Goal: Information Seeking & Learning: Learn about a topic

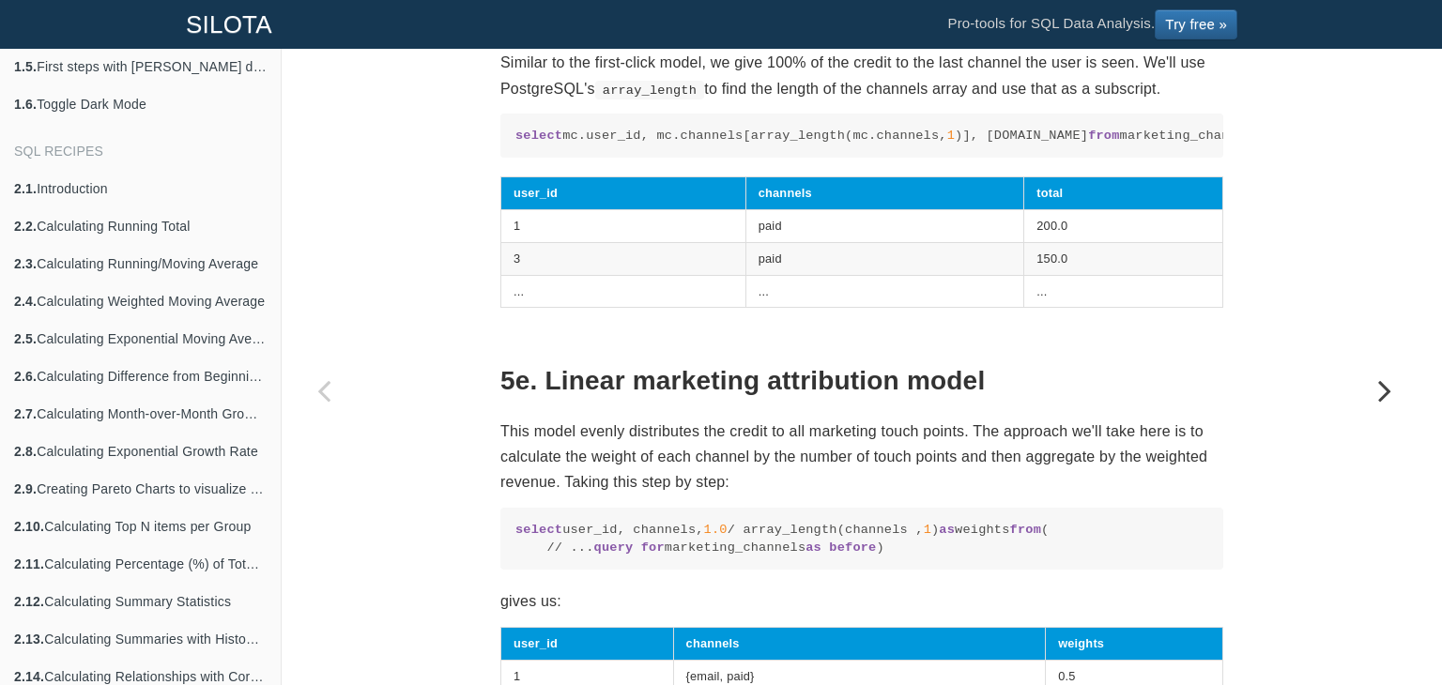
scroll to position [5264, 0]
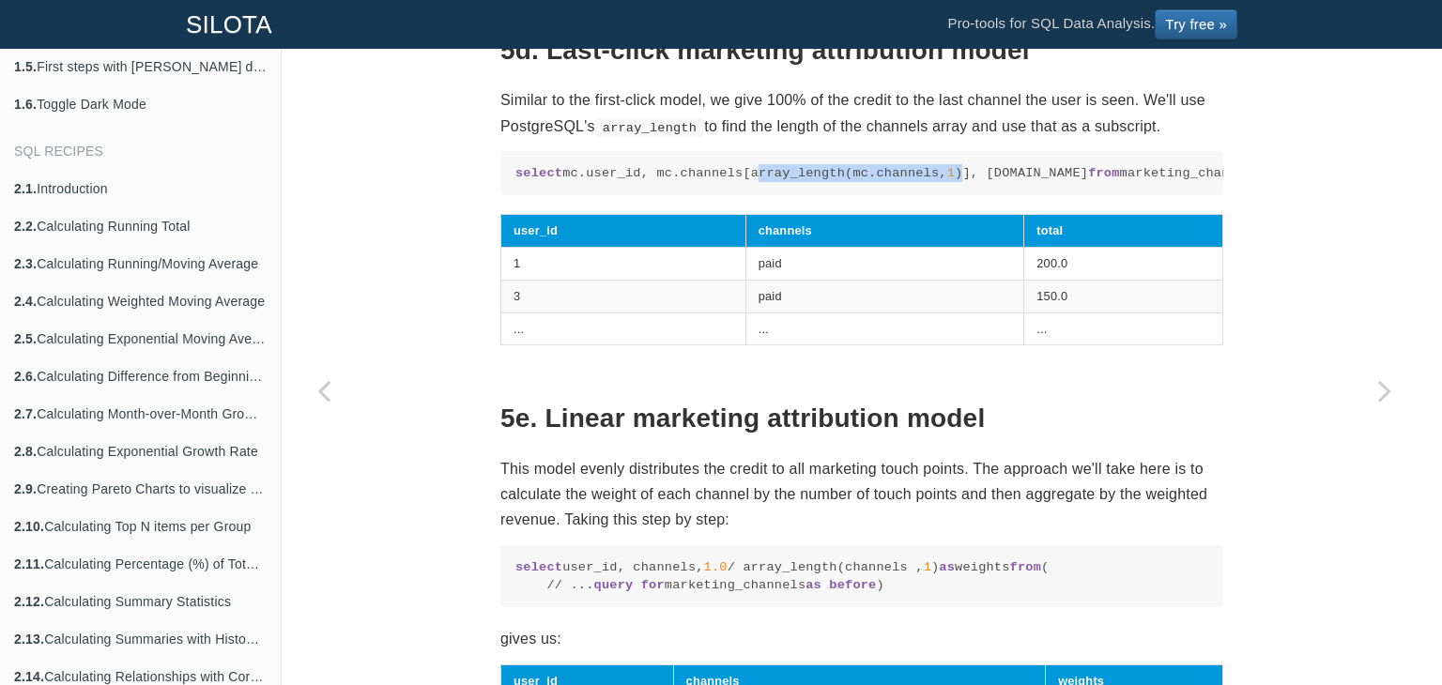
drag, startPoint x: 729, startPoint y: 417, endPoint x: 935, endPoint y: 418, distance: 205.6
click at [935, 182] on code "select mc.user_id, mc.channels[array_length(mc.channels, 1 )], [DOMAIN_NAME] fr…" at bounding box center [861, 173] width 693 height 18
copy code "array_length(mc.channels, 1 )"
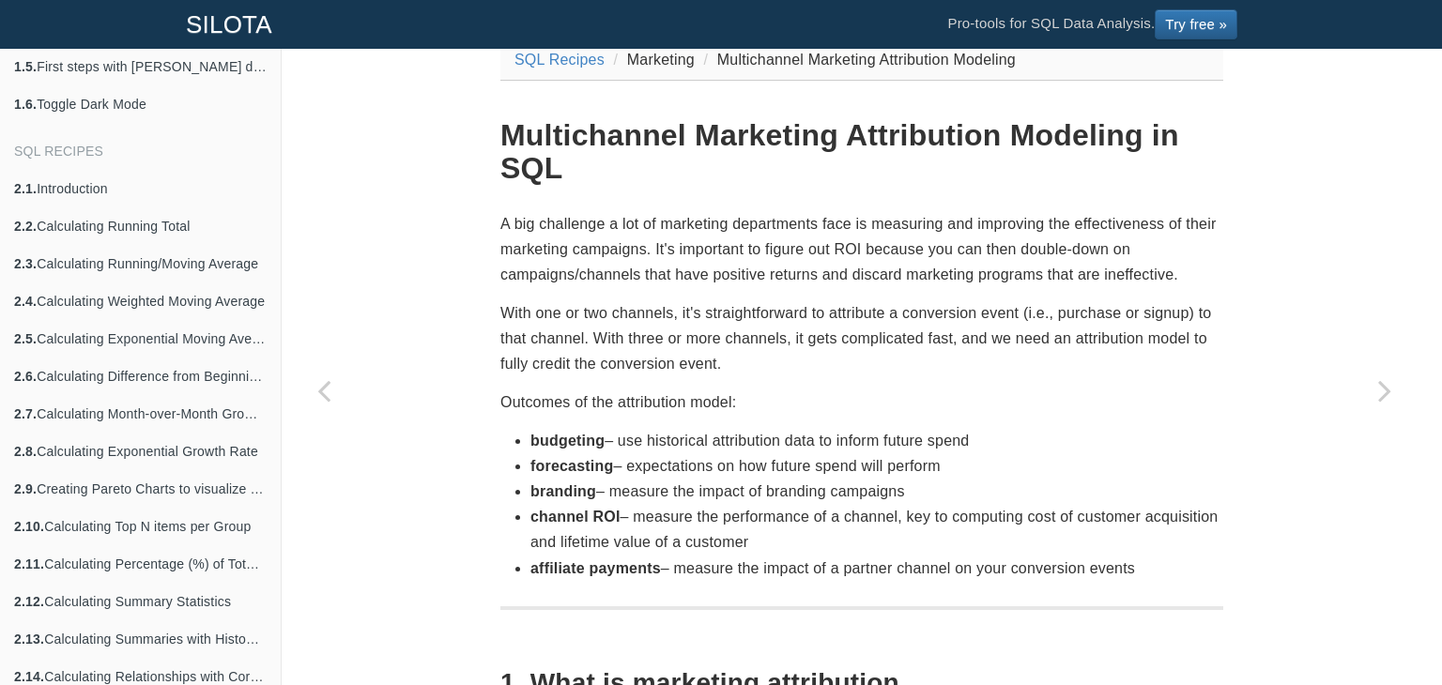
scroll to position [0, 0]
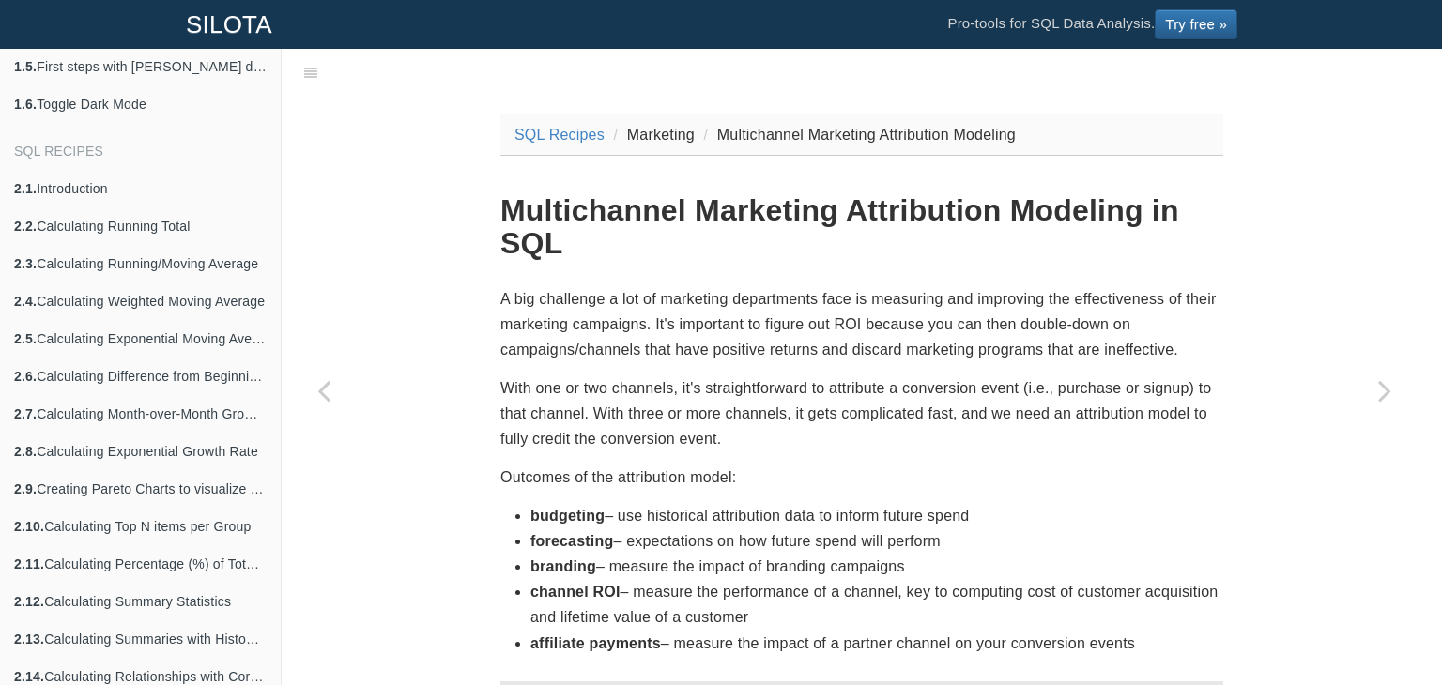
drag, startPoint x: 620, startPoint y: 509, endPoint x: 496, endPoint y: 199, distance: 333.6
copy section "Loremipsumdo Sitametco Adipiscinge Seddoeiu te INC U lab etdolorem a eni ad min…"
click at [590, 294] on p "A big challenge a lot of marketing departments face is measuring and improving …" at bounding box center [861, 324] width 723 height 77
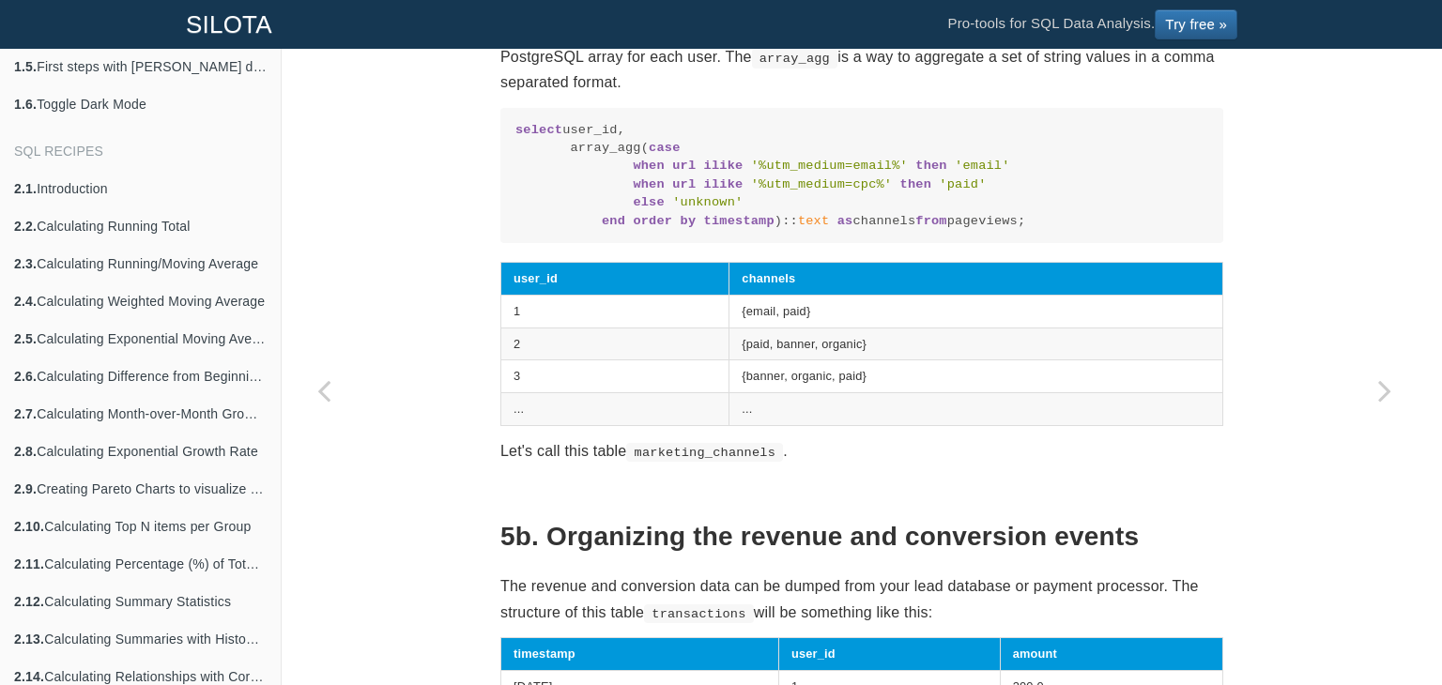
scroll to position [3755, 0]
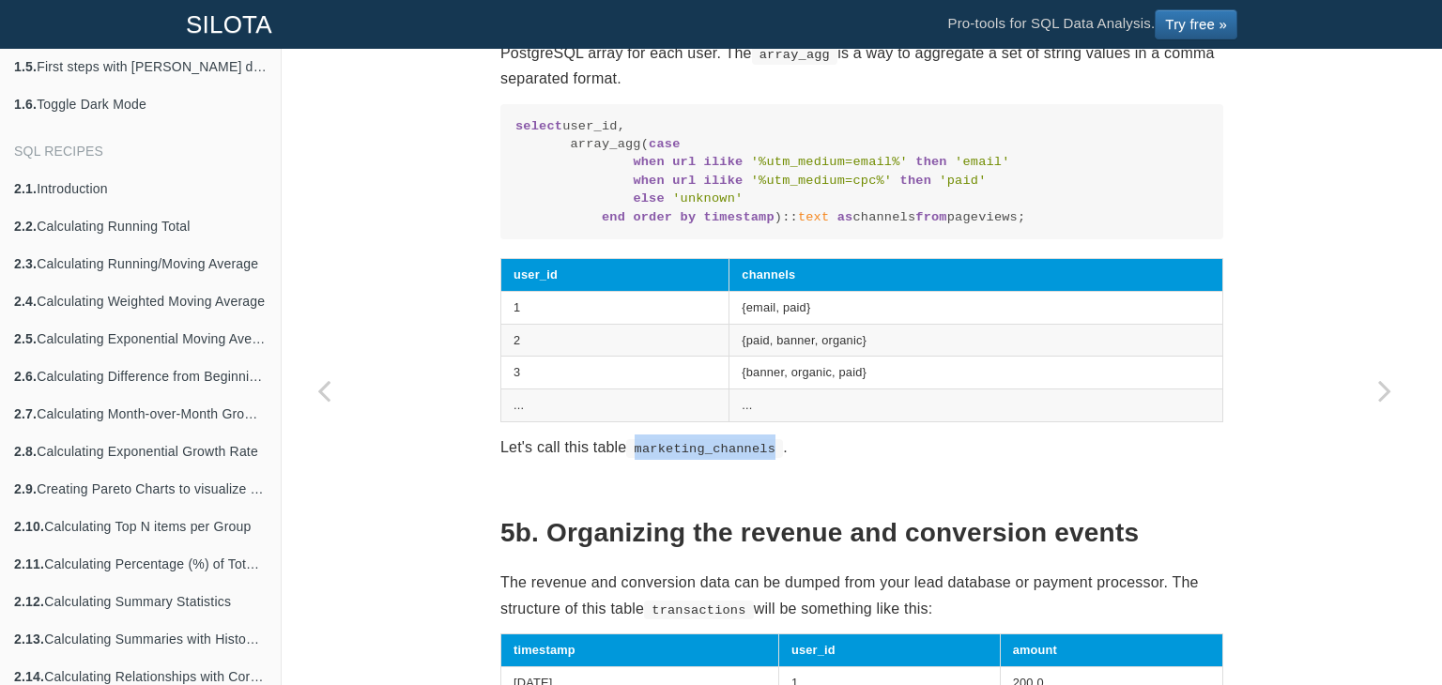
drag, startPoint x: 633, startPoint y: 512, endPoint x: 758, endPoint y: 513, distance: 124.9
click at [758, 458] on code "marketing_channels" at bounding box center [704, 448] width 157 height 19
copy code "marketing_channels"
click at [90, 183] on link "2.1. Introduction" at bounding box center [140, 189] width 281 height 38
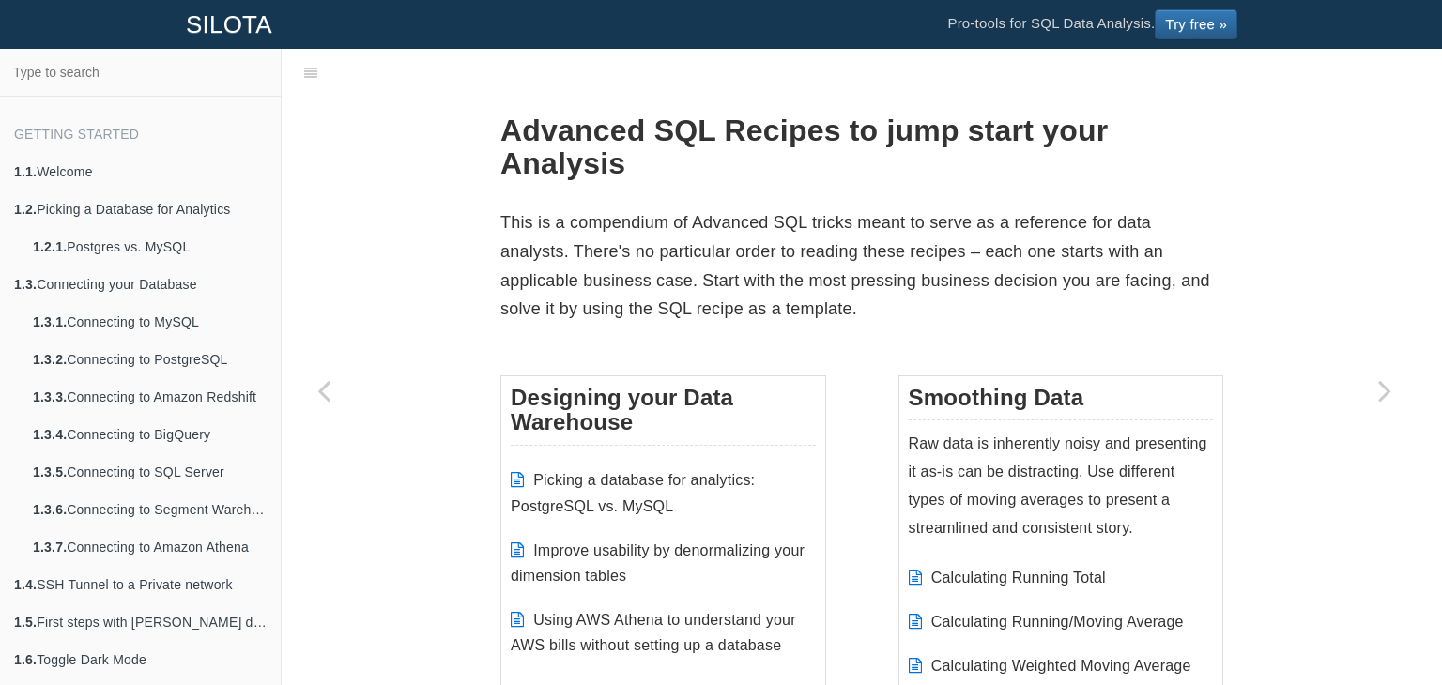
scroll to position [556, 0]
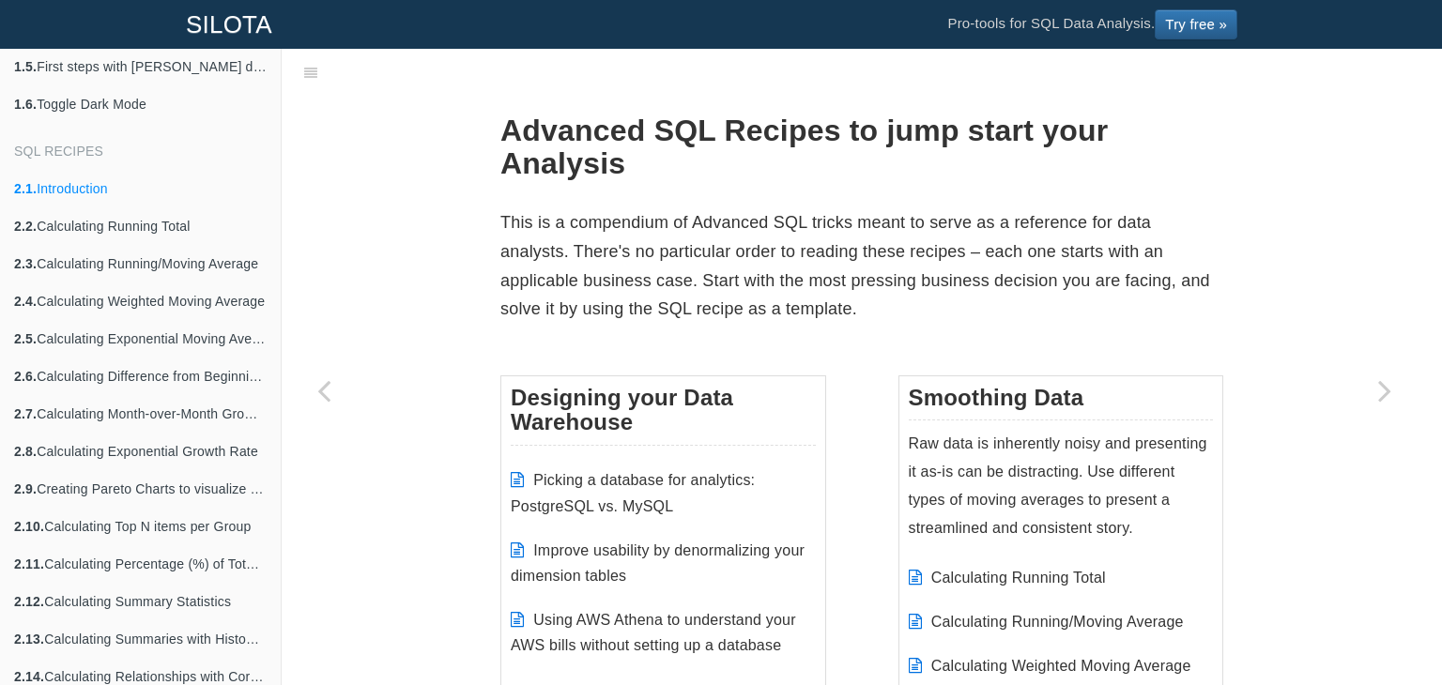
click at [631, 253] on p "This is a compendium of Advanced SQL tricks meant to serve as a reference for d…" at bounding box center [861, 265] width 723 height 115
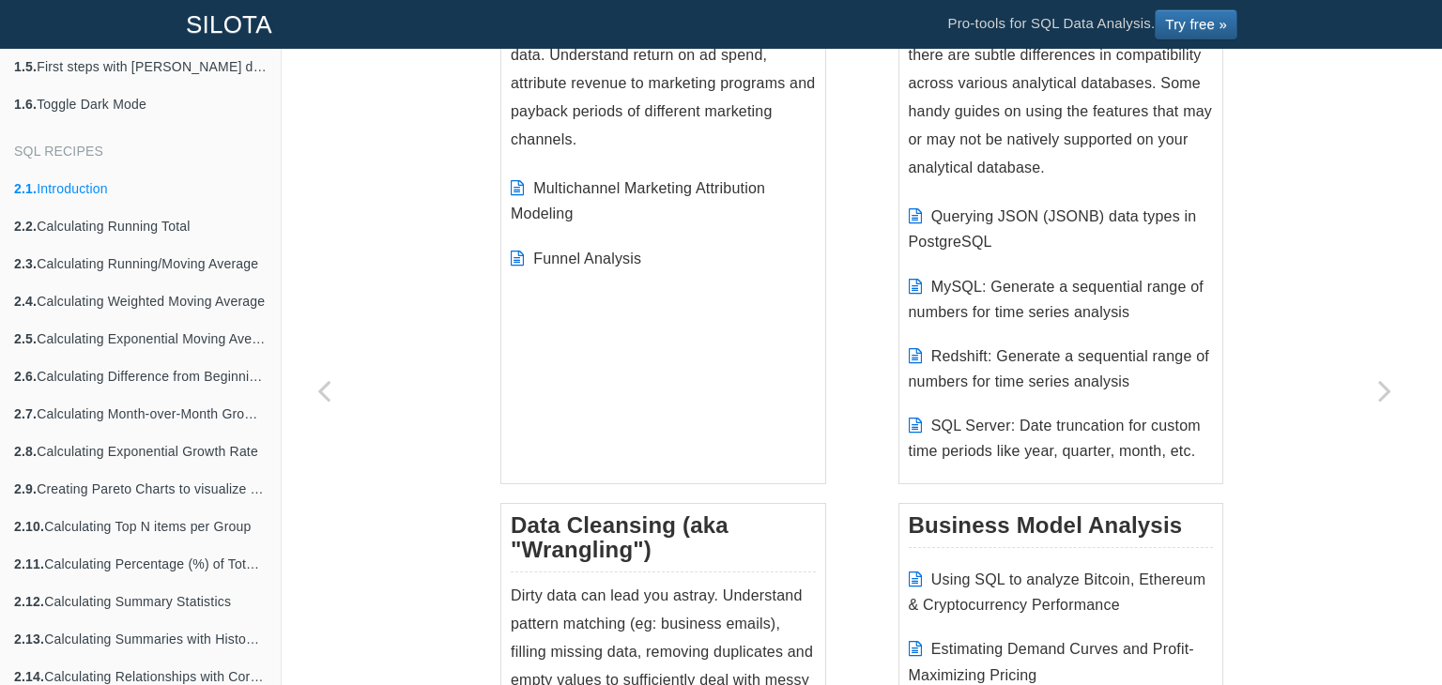
scroll to position [2553, 0]
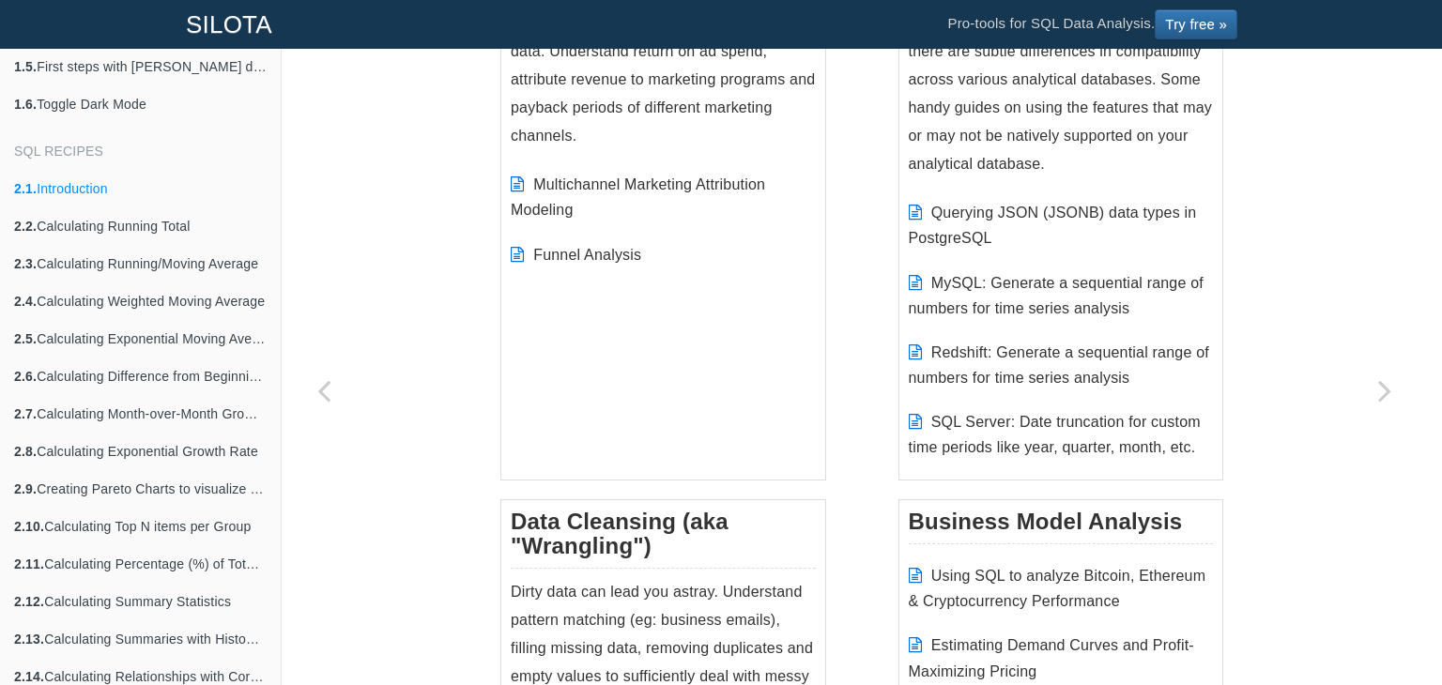
click at [631, 253] on link "Funnel Analysis" at bounding box center [587, 255] width 108 height 16
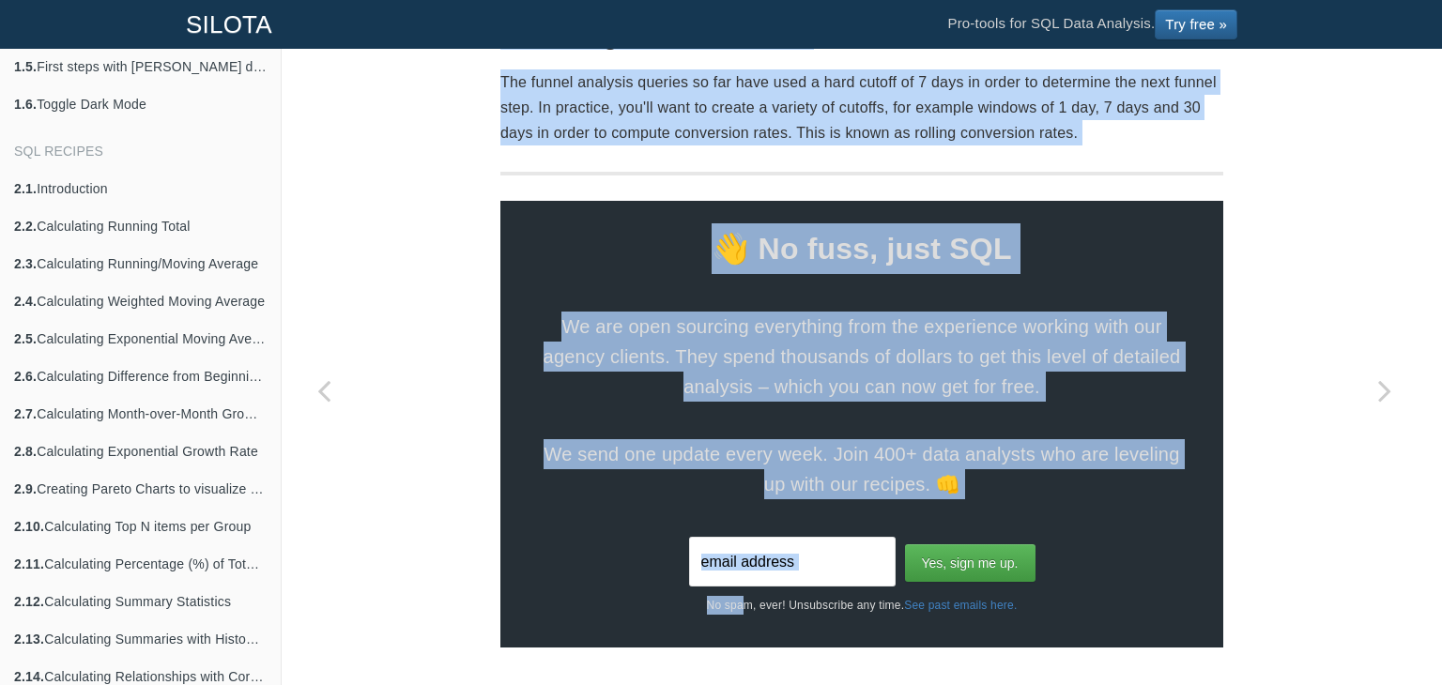
scroll to position [6060, 0]
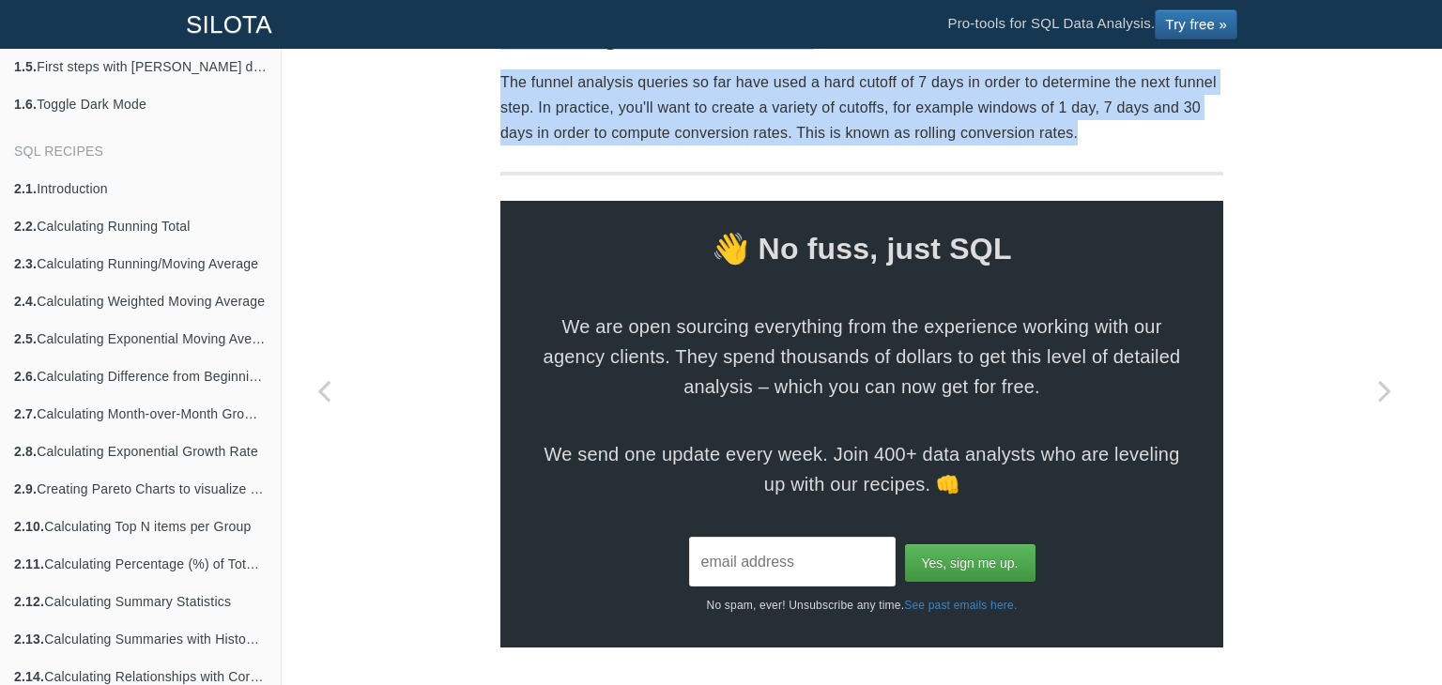
drag, startPoint x: 498, startPoint y: 205, endPoint x: 1090, endPoint y: 135, distance: 595.5
copy section "Funnel Analysis in SQL Most websites, applications and business processes have …"
